Goal: Information Seeking & Learning: Learn about a topic

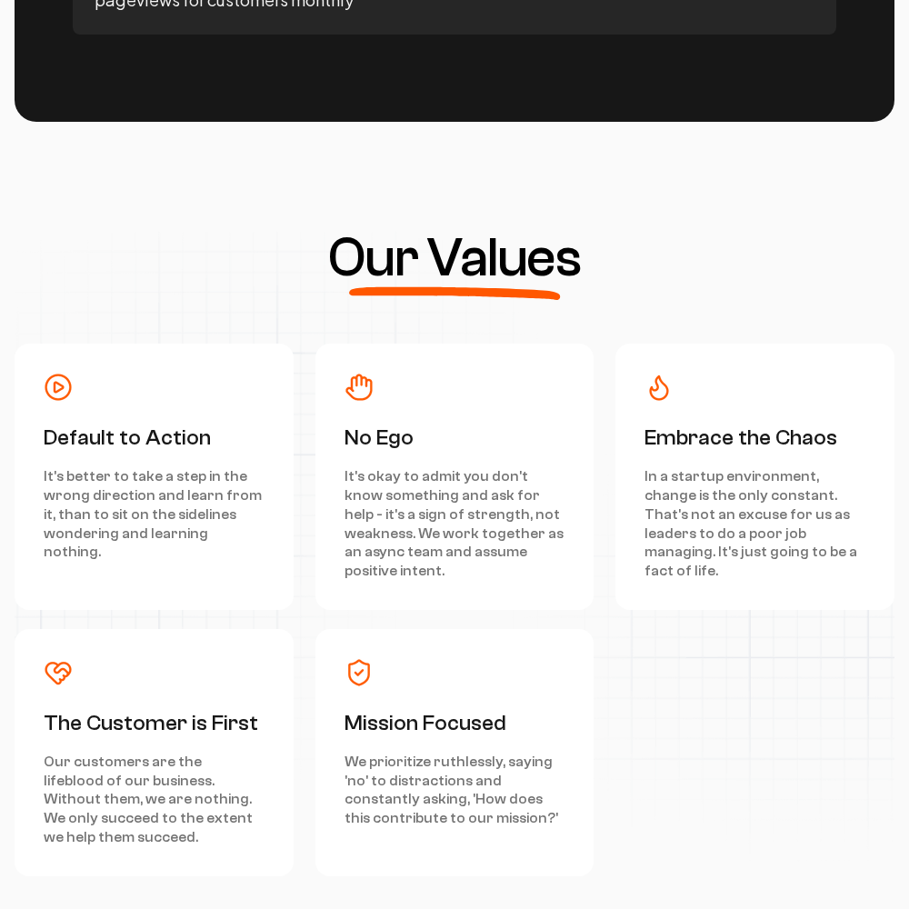
scroll to position [8178, 0]
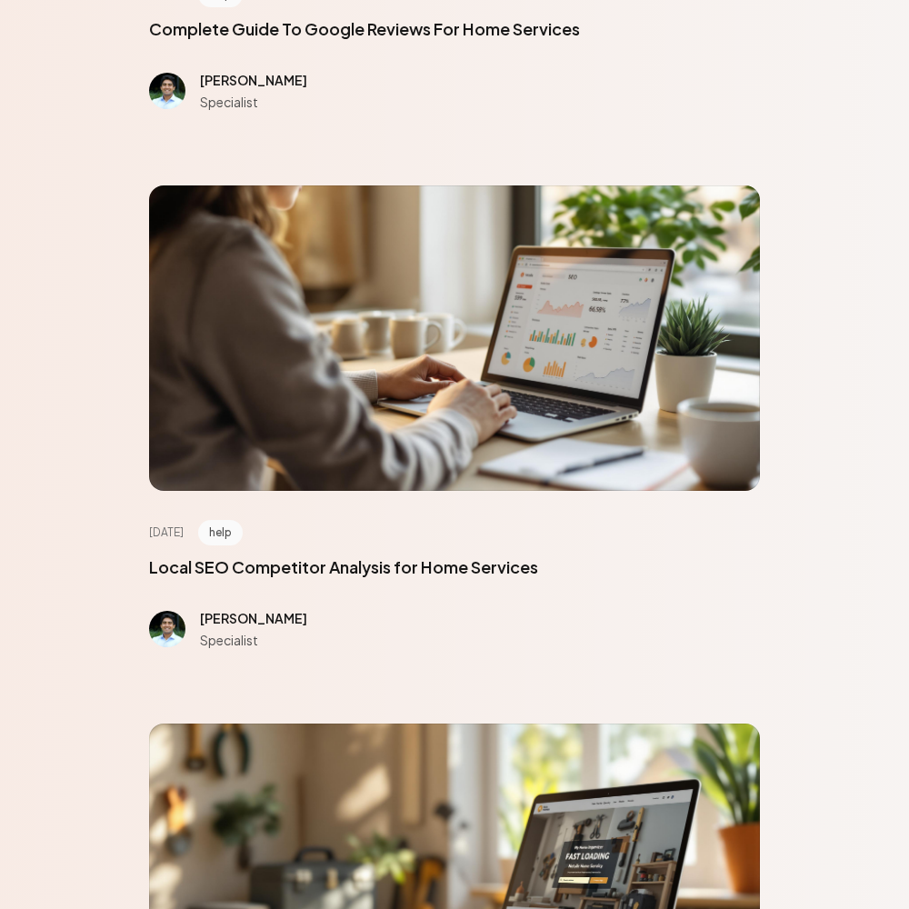
scroll to position [8178, 0]
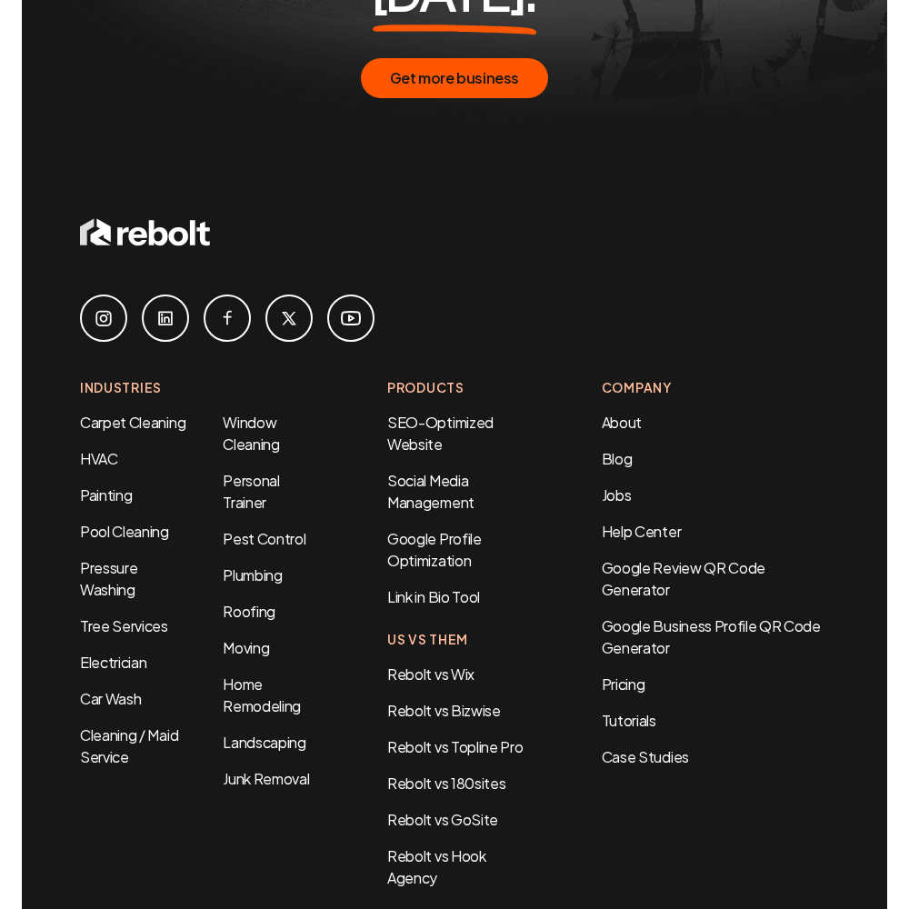
scroll to position [1067, 0]
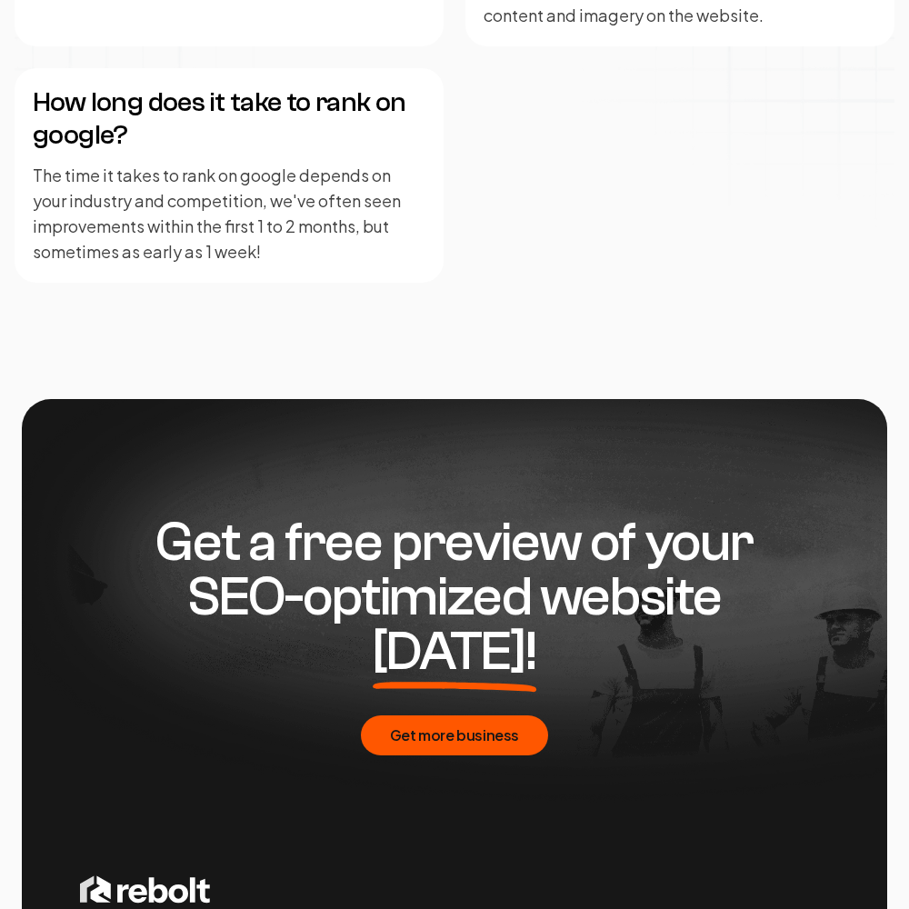
scroll to position [4424, 0]
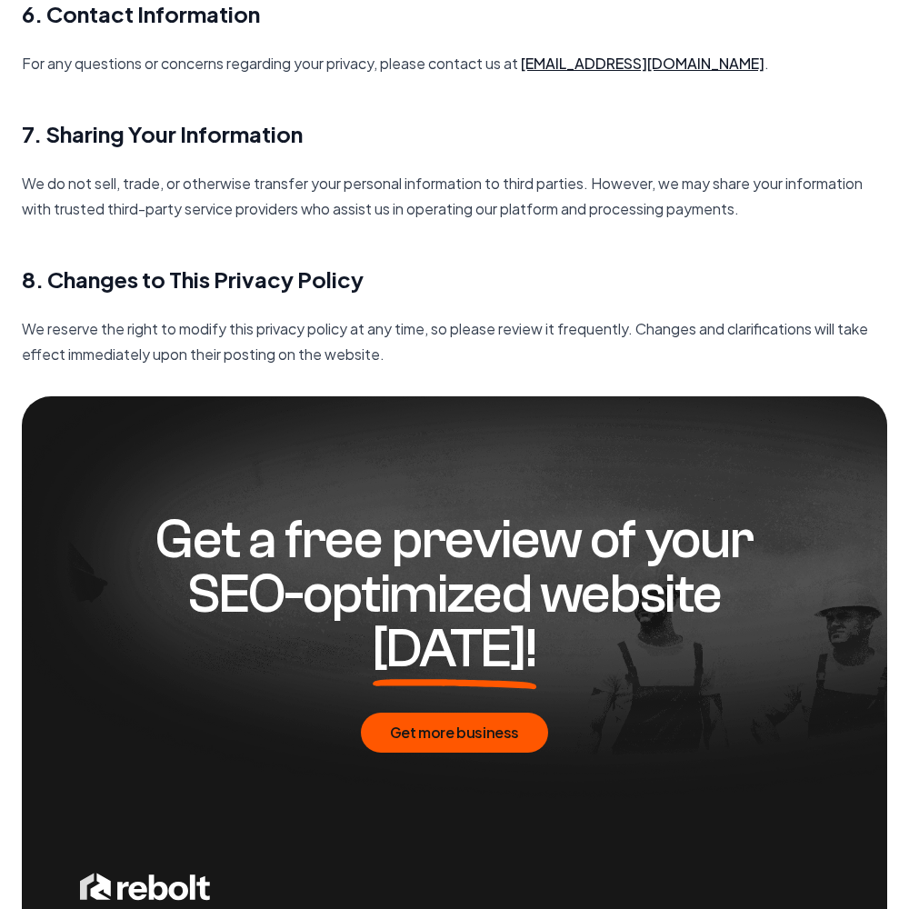
scroll to position [2630, 0]
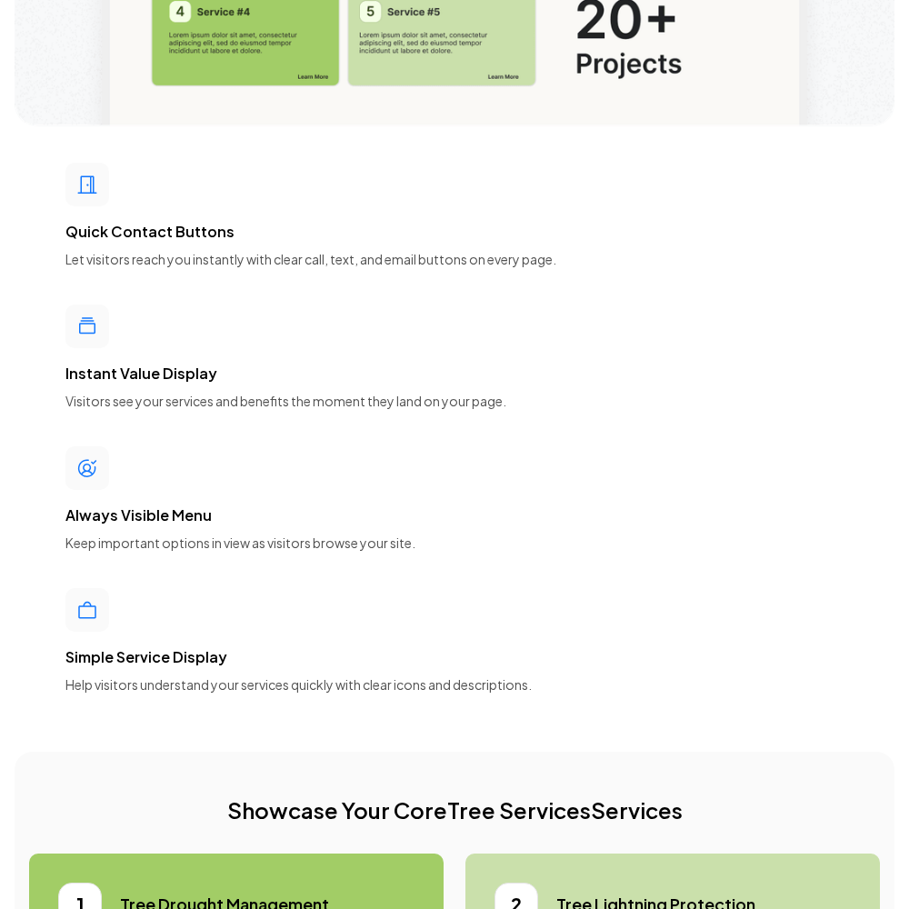
scroll to position [8178, 0]
